Goal: Use online tool/utility: Utilize a website feature to perform a specific function

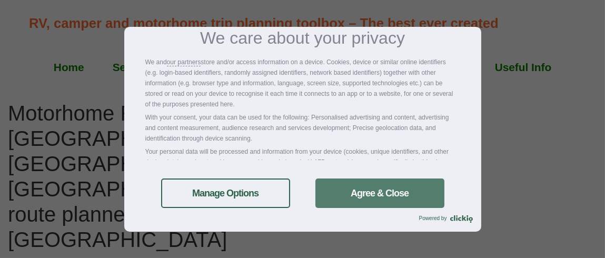
click at [354, 188] on link "Agree & Close" at bounding box center [379, 192] width 129 height 29
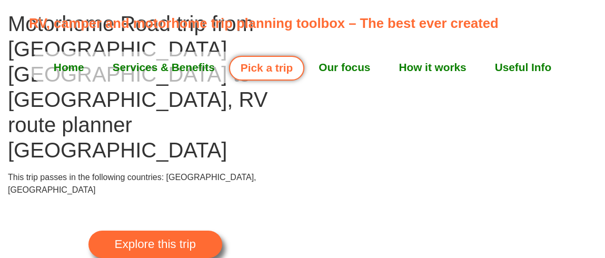
scroll to position [105, 0]
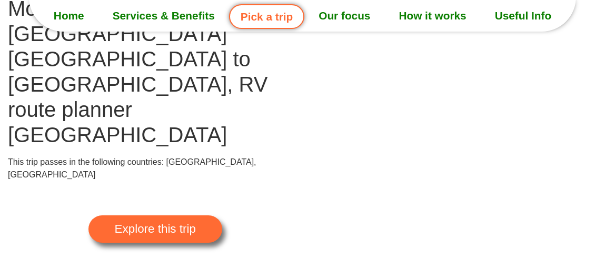
click at [165, 223] on span "Explore this trip" at bounding box center [155, 229] width 81 height 12
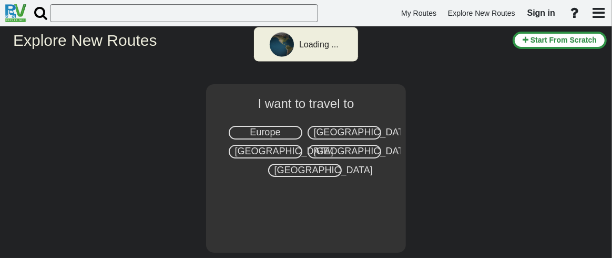
select select "number:1"
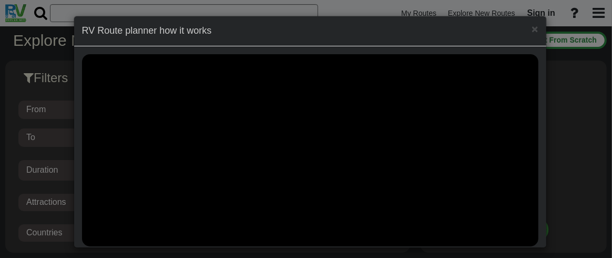
scroll to position [9874, 0]
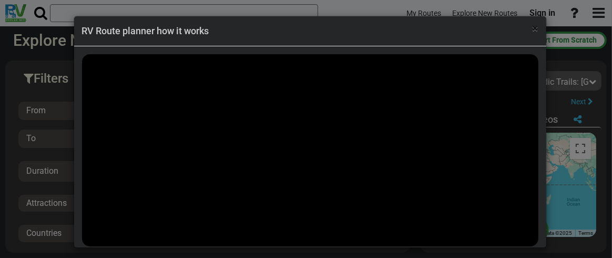
click at [533, 27] on span "×" at bounding box center [536, 28] width 6 height 13
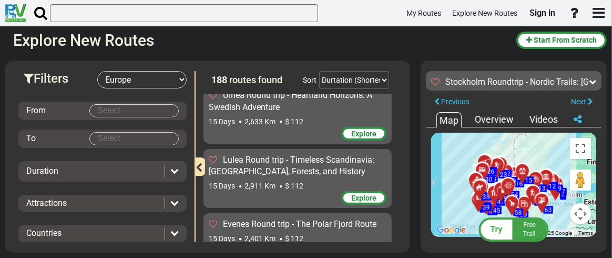
scroll to position [8252, 0]
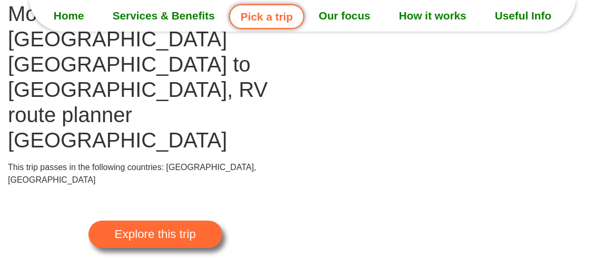
scroll to position [105, 0]
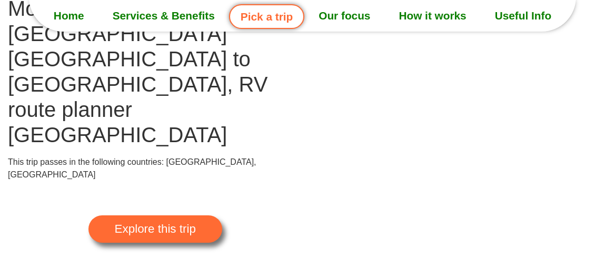
click at [182, 223] on span "Explore this trip" at bounding box center [155, 229] width 81 height 12
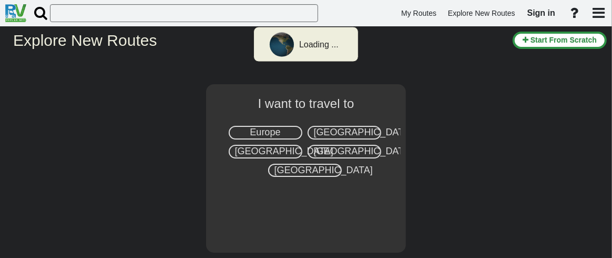
select select "number:1"
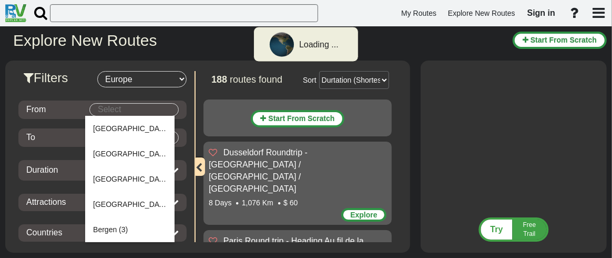
click at [107, 107] on body "Loading ... My Routes Explore New Routes Sign in × Name" at bounding box center [306, 129] width 612 height 258
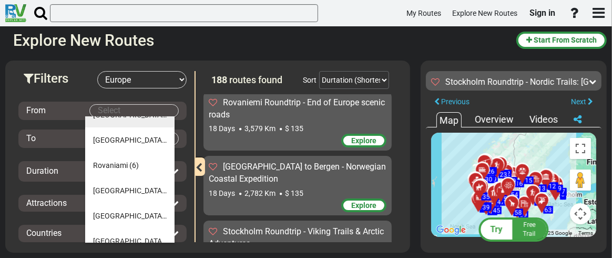
scroll to position [1315, 0]
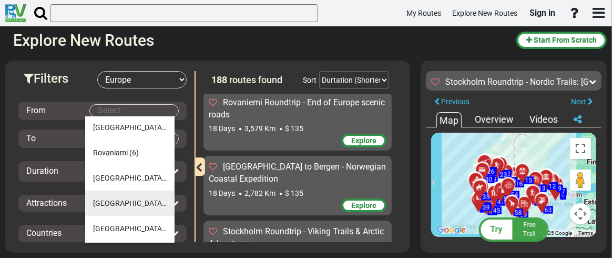
click at [140, 200] on li "Stockholm (8)" at bounding box center [129, 202] width 89 height 25
type input "Stockholm"
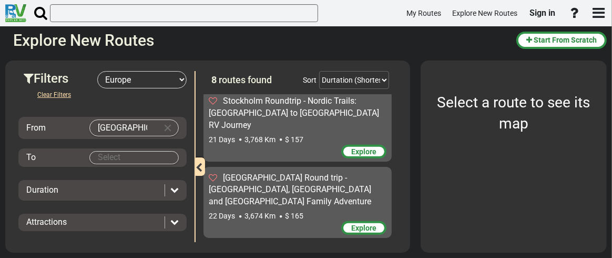
scroll to position [398, 0]
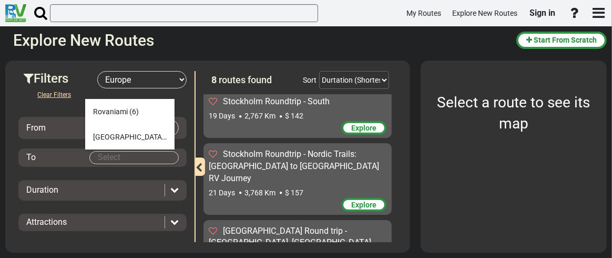
click at [119, 157] on body "My Routes Explore New Routes Sign in ×" at bounding box center [306, 129] width 612 height 258
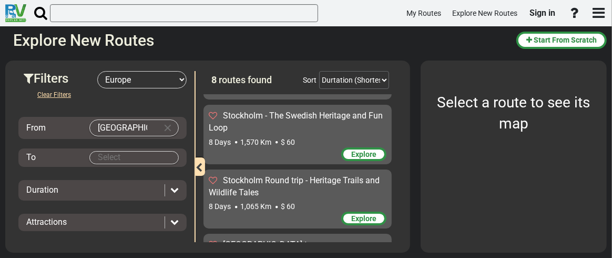
scroll to position [52, 0]
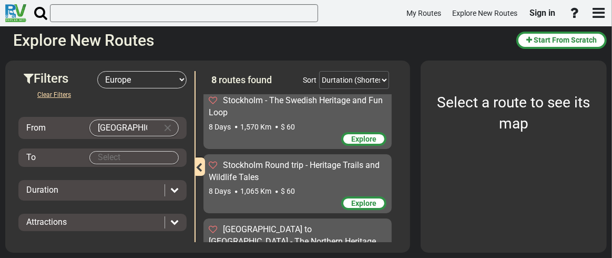
click at [278, 162] on span "Stockholm Round trip - Heritage Trails and Wildlife Tales" at bounding box center [294, 171] width 171 height 22
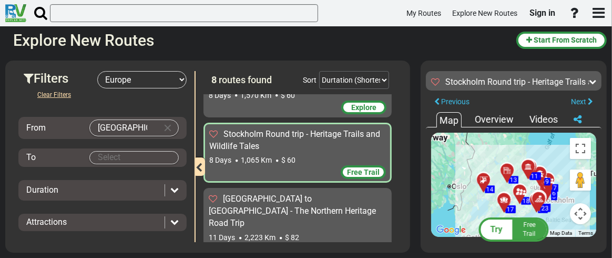
scroll to position [30, 0]
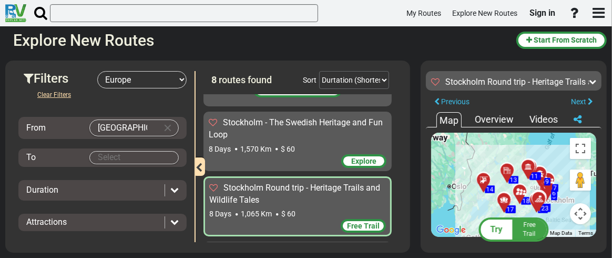
click at [297, 137] on div "Stockholm - The Swedish Heritage and Fun Loop" at bounding box center [298, 129] width 178 height 24
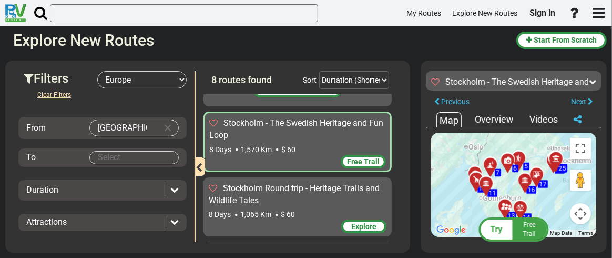
click at [357, 159] on span "Free Trail" at bounding box center [363, 161] width 33 height 8
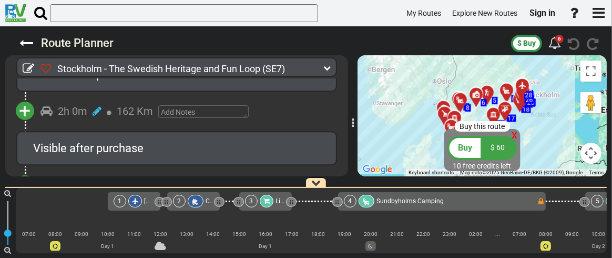
scroll to position [1999, 0]
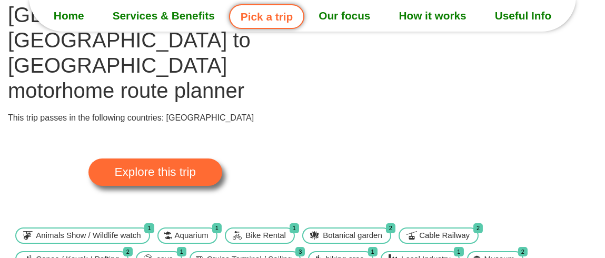
scroll to position [105, 0]
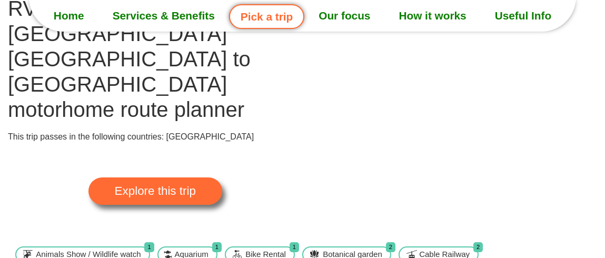
click at [169, 185] on span "Explore this trip" at bounding box center [155, 191] width 81 height 12
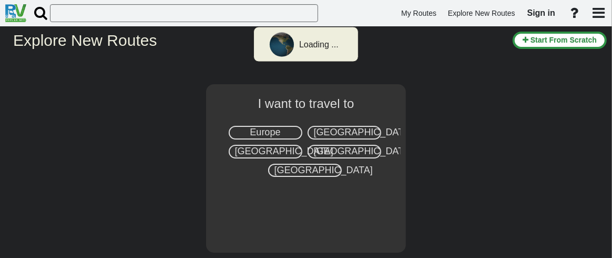
select select "number:1"
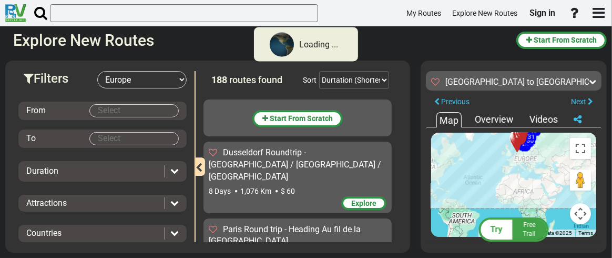
scroll to position [8866, 0]
